Goal: Entertainment & Leisure: Consume media (video, audio)

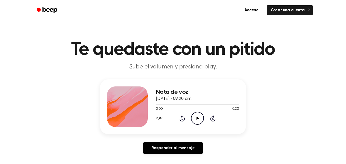
click at [189, 122] on div "0,8x Rewind 5 seconds Play Audio Skip 5 seconds" at bounding box center [197, 118] width 83 height 13
click at [199, 122] on icon "Play Audio" at bounding box center [197, 118] width 13 height 13
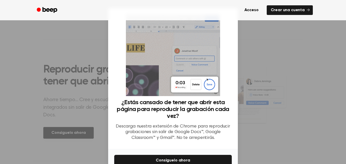
scroll to position [27, 0]
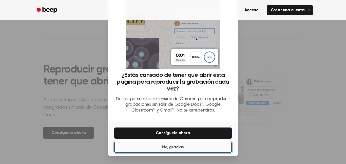
click at [196, 150] on button "No, gracias" at bounding box center [172, 146] width 117 height 11
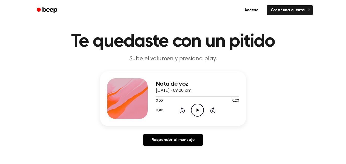
scroll to position [0, 0]
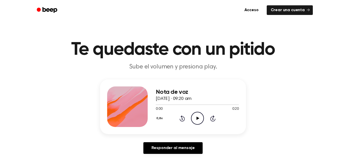
click at [195, 118] on icon "Play Audio" at bounding box center [197, 118] width 13 height 13
click at [200, 121] on icon "Pause Audio" at bounding box center [197, 118] width 13 height 13
click at [182, 119] on icon "Rewind 5 seconds" at bounding box center [182, 118] width 6 height 7
click at [182, 121] on icon at bounding box center [181, 118] width 5 height 6
click at [182, 122] on div "0,8x Rewind 5 seconds Play Audio Skip 5 seconds" at bounding box center [197, 118] width 83 height 13
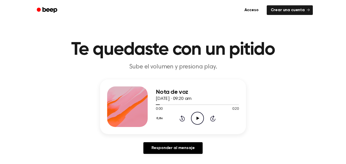
click at [182, 121] on icon at bounding box center [181, 118] width 5 height 6
click at [197, 121] on icon "Play Audio" at bounding box center [197, 118] width 13 height 13
click at [182, 119] on icon at bounding box center [181, 119] width 1 height 2
click at [182, 121] on icon at bounding box center [181, 118] width 5 height 6
click at [182, 119] on icon "Rewind 5 seconds" at bounding box center [182, 118] width 6 height 7
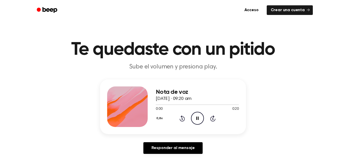
click at [182, 119] on icon at bounding box center [181, 119] width 1 height 2
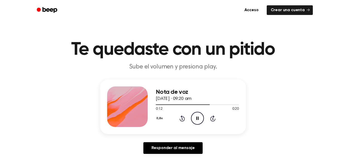
click at [182, 119] on icon at bounding box center [181, 119] width 1 height 2
click at [182, 120] on icon "Rewind 5 seconds" at bounding box center [182, 118] width 6 height 7
click at [182, 119] on icon at bounding box center [181, 119] width 1 height 2
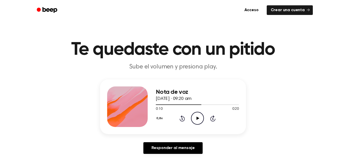
click at [204, 117] on div "0,8x Rewind 5 seconds Play Audio Skip 5 seconds" at bounding box center [197, 118] width 83 height 13
click at [193, 116] on icon "Play Audio" at bounding box center [197, 118] width 13 height 13
click at [182, 121] on icon at bounding box center [181, 118] width 5 height 6
click at [182, 119] on icon at bounding box center [181, 119] width 1 height 2
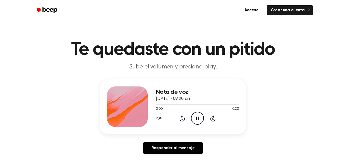
click at [182, 119] on icon at bounding box center [181, 119] width 1 height 2
click at [180, 119] on icon at bounding box center [181, 118] width 5 height 6
click at [183, 119] on icon "Rewind 5 seconds" at bounding box center [182, 118] width 6 height 7
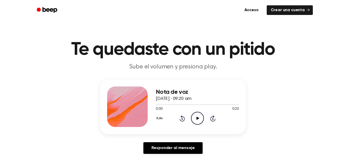
click at [198, 114] on icon "Play Audio" at bounding box center [197, 118] width 13 height 13
click at [181, 121] on icon at bounding box center [181, 118] width 5 height 6
click at [197, 119] on icon at bounding box center [197, 117] width 3 height 3
click at [181, 118] on icon at bounding box center [181, 119] width 1 height 2
click at [197, 114] on icon "Play Audio" at bounding box center [197, 118] width 13 height 13
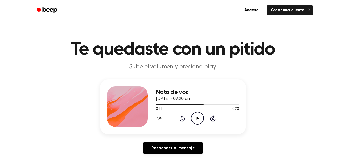
click at [182, 120] on icon "Rewind 5 seconds" at bounding box center [182, 118] width 6 height 7
click at [196, 116] on icon "Play Audio" at bounding box center [197, 118] width 13 height 13
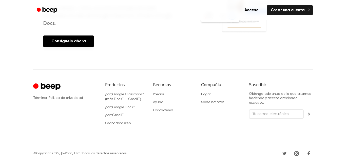
scroll to position [252, 0]
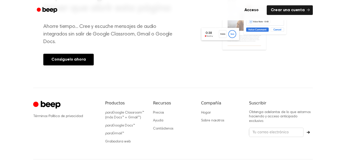
click at [324, 121] on footer "Términos · Política de privacidad Productos para Google Classroom™ (más Docs™ +…" at bounding box center [173, 136] width 346 height 96
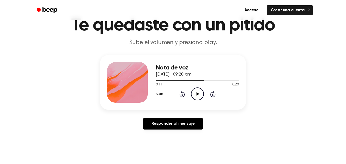
scroll to position [0, 0]
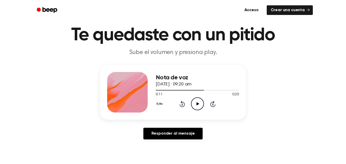
click at [182, 104] on icon at bounding box center [181, 104] width 1 height 2
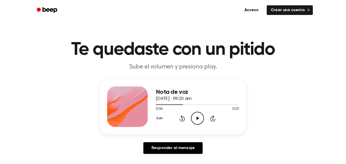
click at [201, 114] on icon "Play Audio" at bounding box center [197, 118] width 13 height 13
click at [197, 125] on div "Nota de voz [DATE] · 09:20 am 0:06 0:20 Su navegador no soporta el elemento [ob…" at bounding box center [197, 106] width 83 height 40
